Goal: Information Seeking & Learning: Learn about a topic

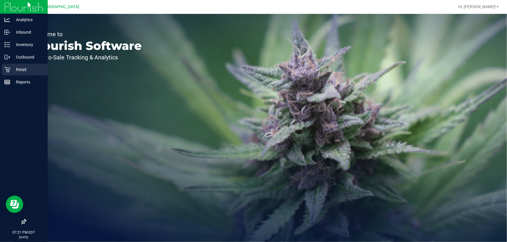
click at [17, 71] on p "Retail" at bounding box center [27, 69] width 35 height 7
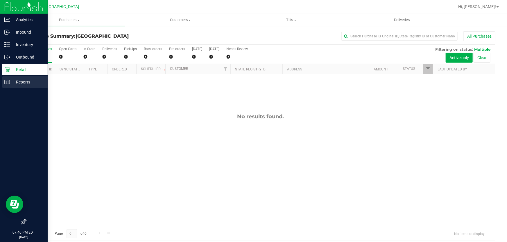
click at [27, 82] on p "Reports" at bounding box center [27, 82] width 35 height 7
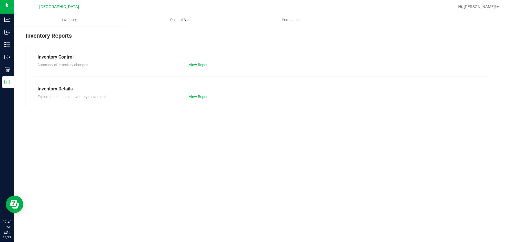
click at [193, 17] on uib-tab-heading "Point of Sale" at bounding box center [180, 20] width 110 height 12
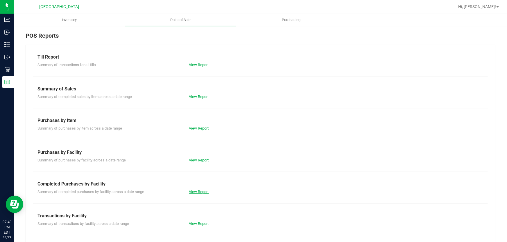
click at [206, 192] on link "View Report" at bounding box center [199, 192] width 20 height 4
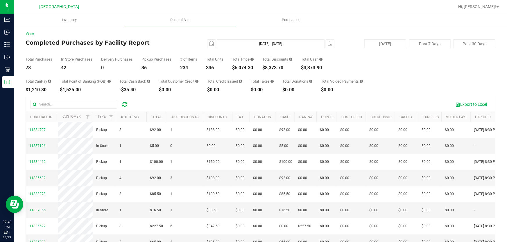
click at [136, 118] on link "# of Items" at bounding box center [130, 117] width 18 height 4
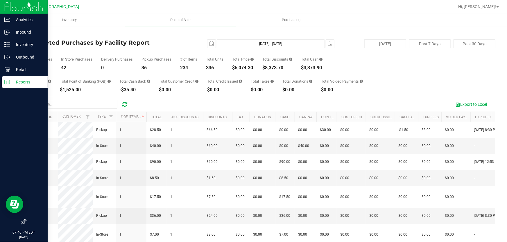
click at [19, 87] on div "Reports" at bounding box center [25, 82] width 46 height 12
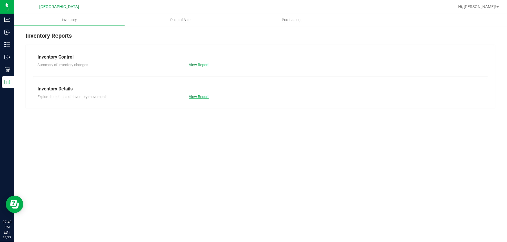
click at [197, 98] on link "View Report" at bounding box center [199, 97] width 20 height 4
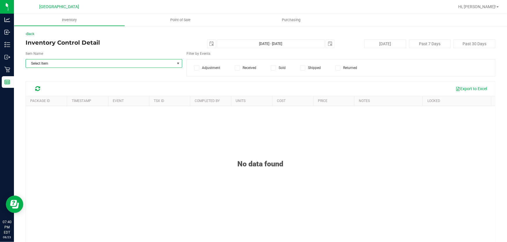
click at [177, 63] on span "select" at bounding box center [178, 63] width 5 height 5
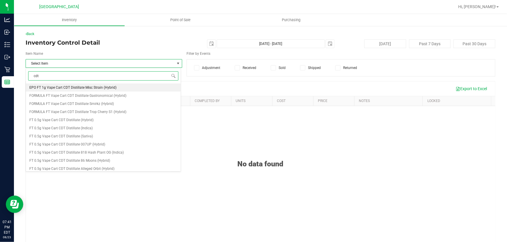
type input "cdt"
click at [177, 63] on span "select" at bounding box center [178, 63] width 5 height 5
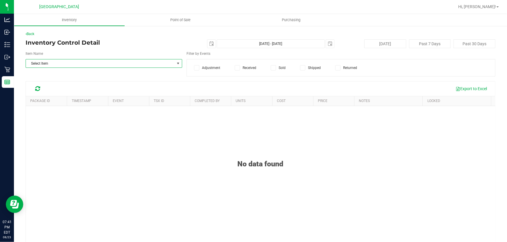
click at [177, 63] on span "select" at bounding box center [178, 63] width 5 height 5
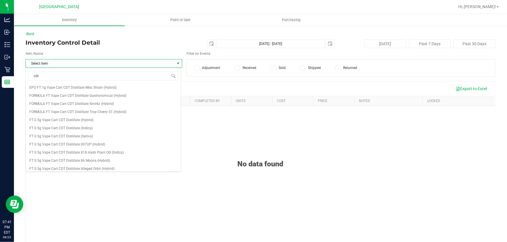
click at [209, 90] on div "Export to Excel" at bounding box center [268, 89] width 444 height 10
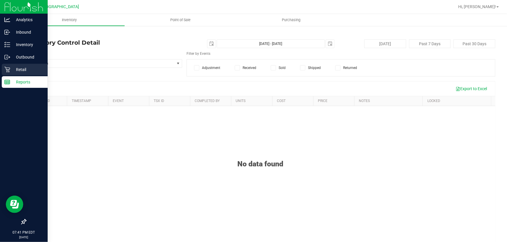
click at [19, 68] on p "Retail" at bounding box center [27, 69] width 35 height 7
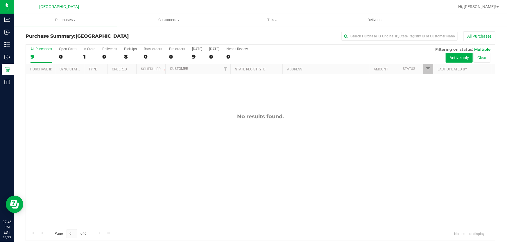
scroll to position [4, 0]
